Goal: Task Accomplishment & Management: Use online tool/utility

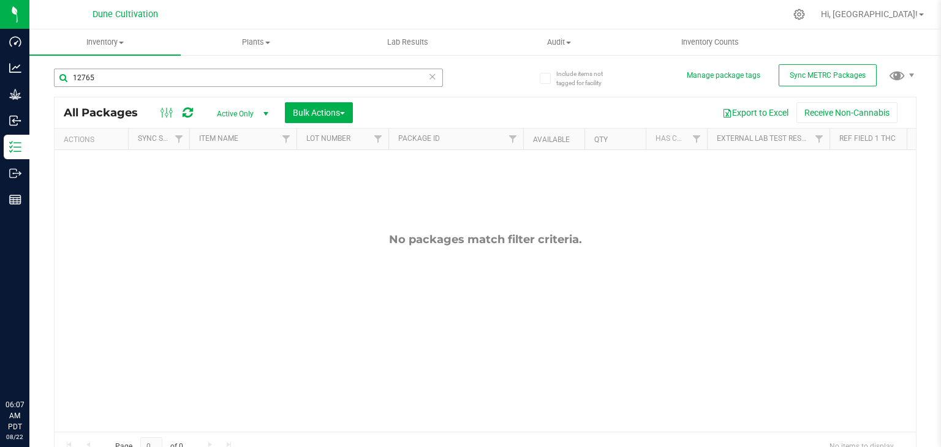
click at [169, 73] on input "12765" at bounding box center [248, 78] width 389 height 18
click at [164, 80] on input "12765" at bounding box center [248, 78] width 389 height 18
click at [43, 73] on div "Include items not tagged for facility Manage package tags Sync METRC Packages 1…" at bounding box center [484, 241] width 911 height 374
click at [53, 73] on div "Include items not tagged for facility Manage package tags Sync METRC Packages 1…" at bounding box center [484, 241] width 911 height 374
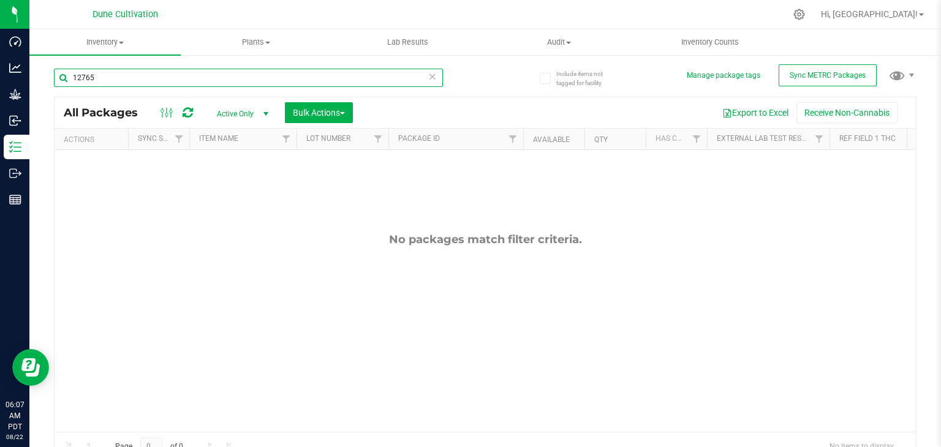
drag, startPoint x: 100, startPoint y: 77, endPoint x: 59, endPoint y: 69, distance: 41.1
click at [59, 69] on input "12765" at bounding box center [248, 78] width 389 height 18
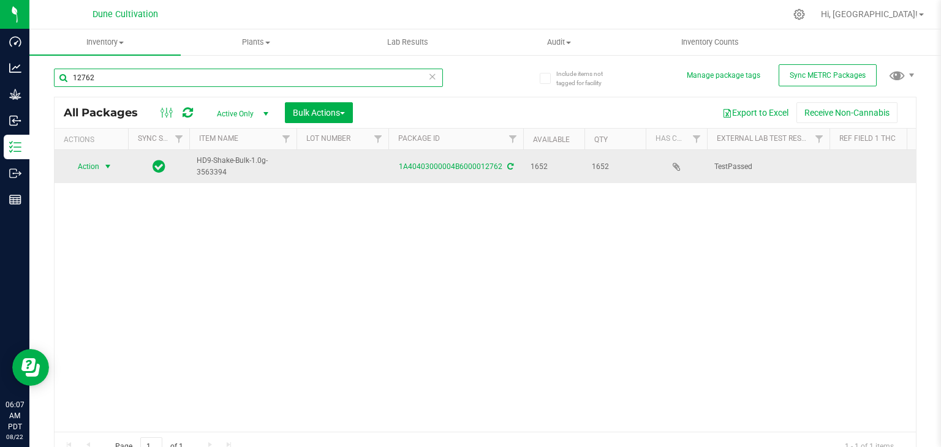
type input "12762"
click at [86, 167] on span "Action" at bounding box center [83, 166] width 33 height 17
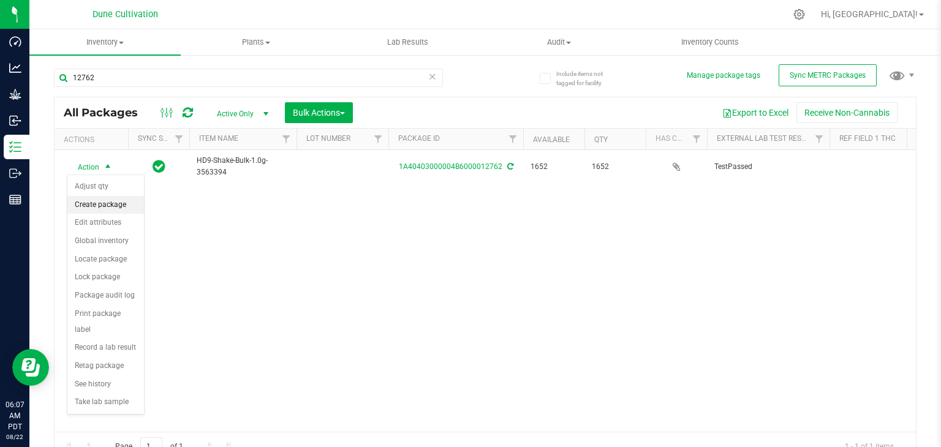
click at [101, 208] on li "Create package" at bounding box center [105, 205] width 77 height 18
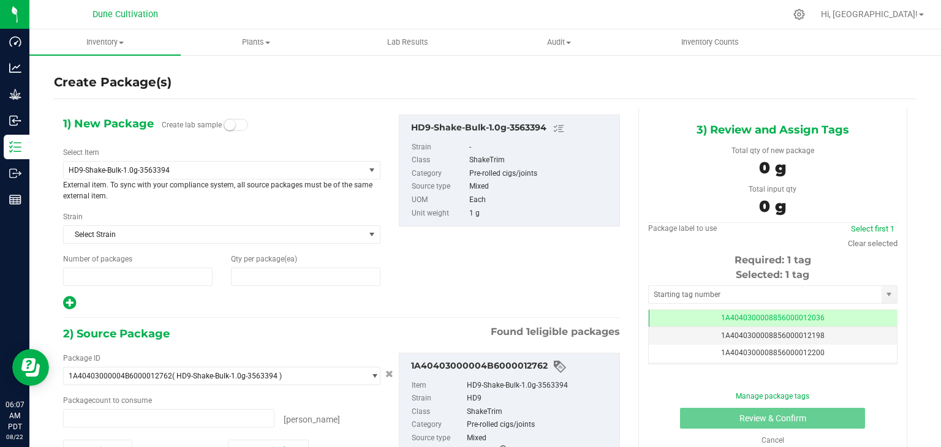
type input "1"
type input "0"
type input "0 ea"
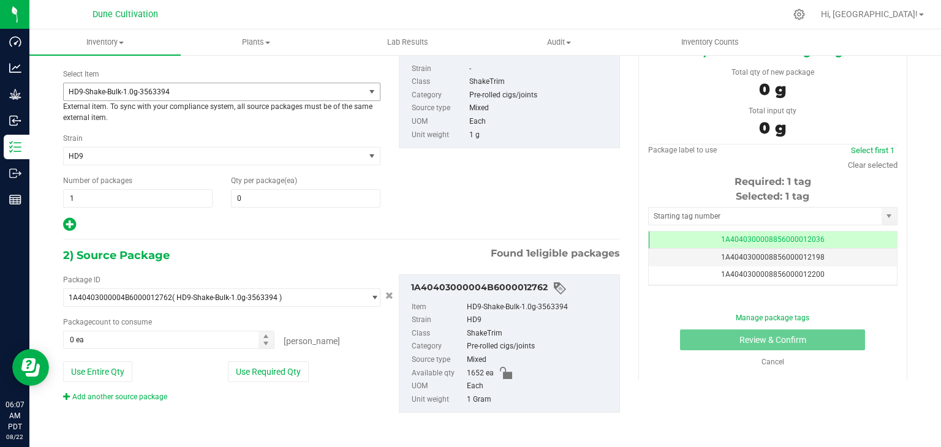
click at [257, 99] on span "HD9-Shake-Bulk-1.0g-3563394" at bounding box center [214, 91] width 301 height 17
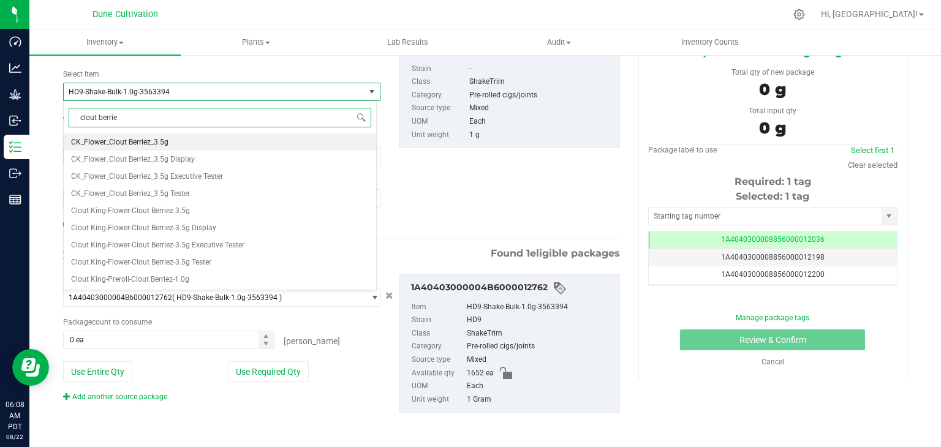
type input "clout berriez"
click at [182, 280] on span "Clout King-Preroll-Clout Berriez-1.0g" at bounding box center [130, 279] width 118 height 9
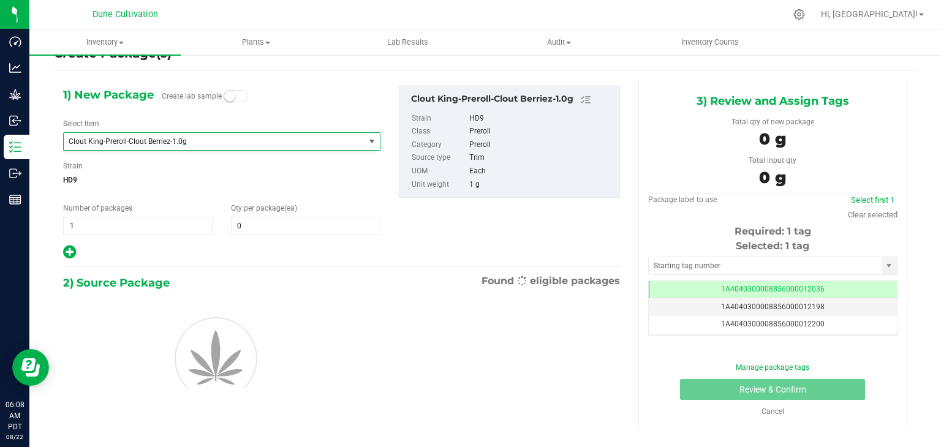
type input "0"
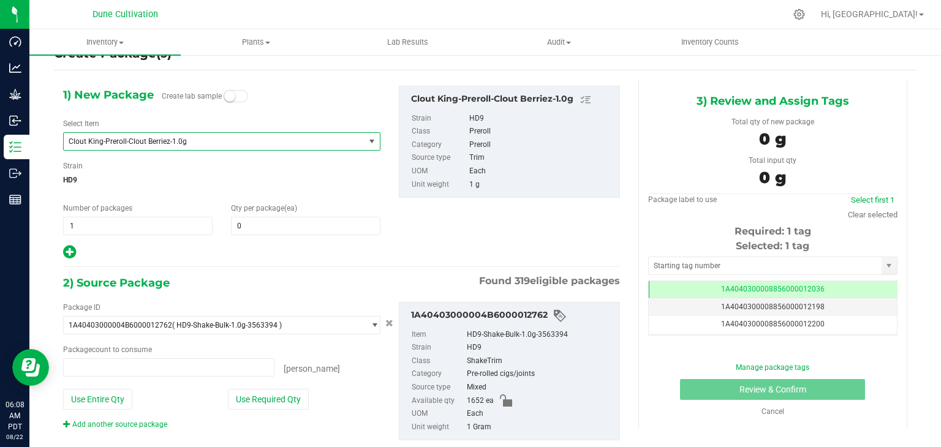
type input "0 ea"
